Goal: Go to known website: Access a specific website the user already knows

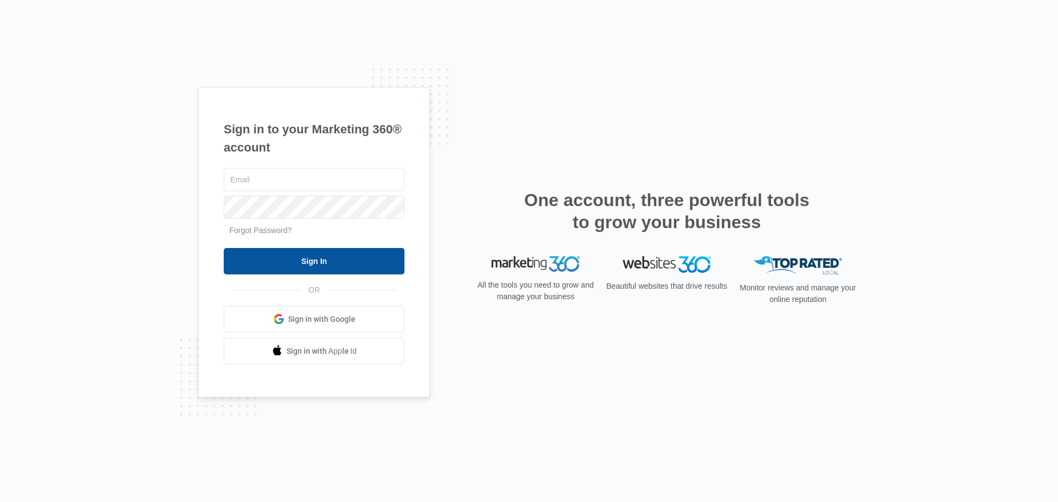
type input "[PERSON_NAME][EMAIL_ADDRESS][DOMAIN_NAME]"
click at [328, 251] on input "Sign In" at bounding box center [314, 261] width 181 height 26
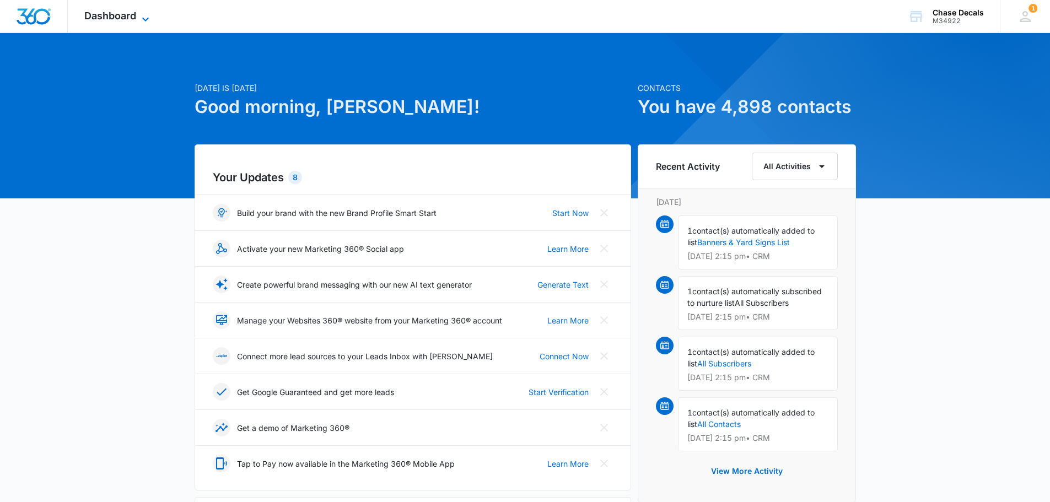
click at [142, 14] on icon at bounding box center [145, 19] width 13 height 13
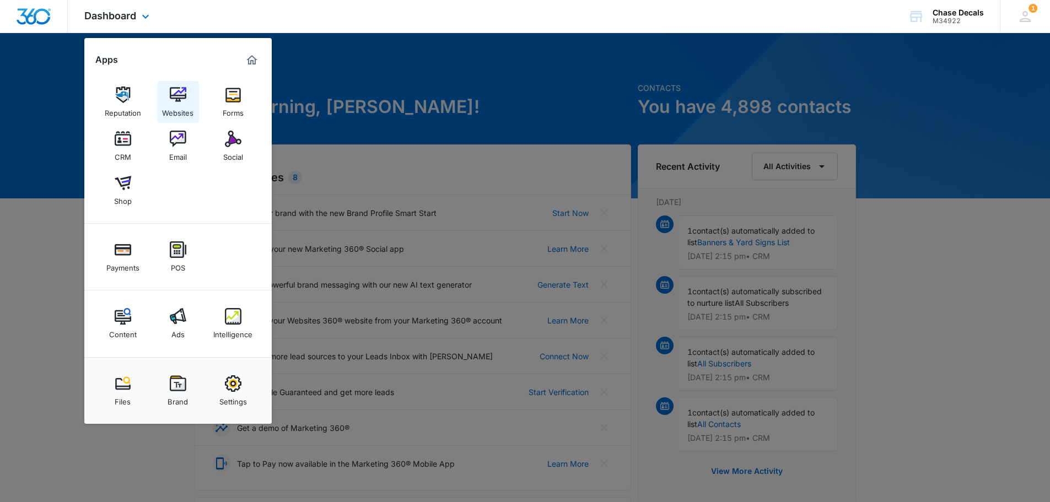
click at [187, 91] on link "Websites" at bounding box center [178, 102] width 42 height 42
